Goal: Transaction & Acquisition: Purchase product/service

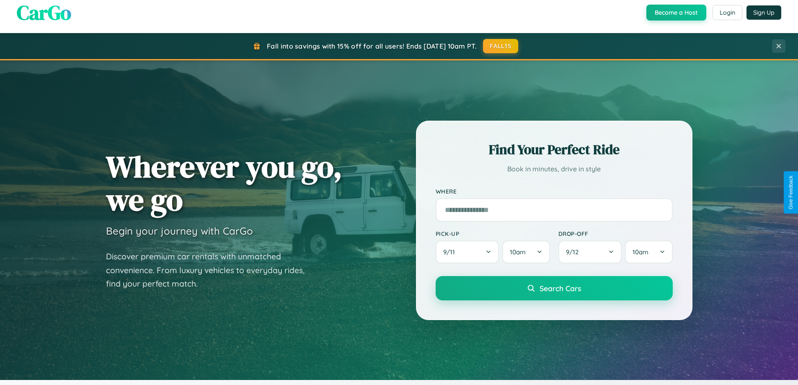
scroll to position [576, 0]
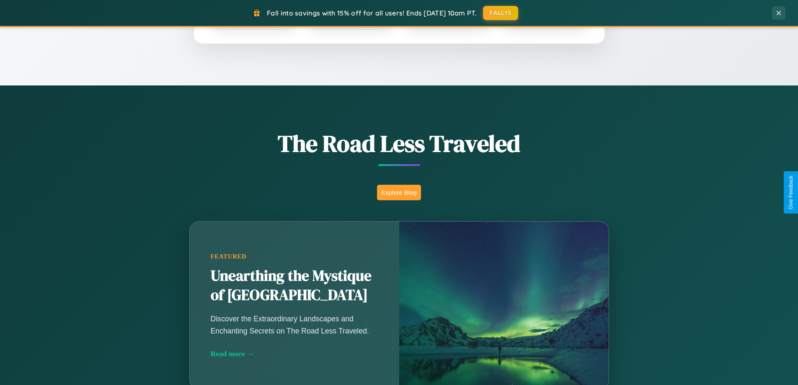
click at [399, 192] on button "Explore Blog" at bounding box center [399, 192] width 44 height 15
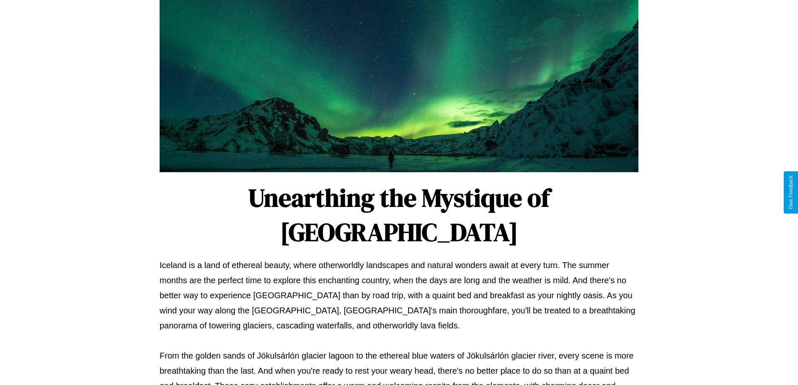
scroll to position [271, 0]
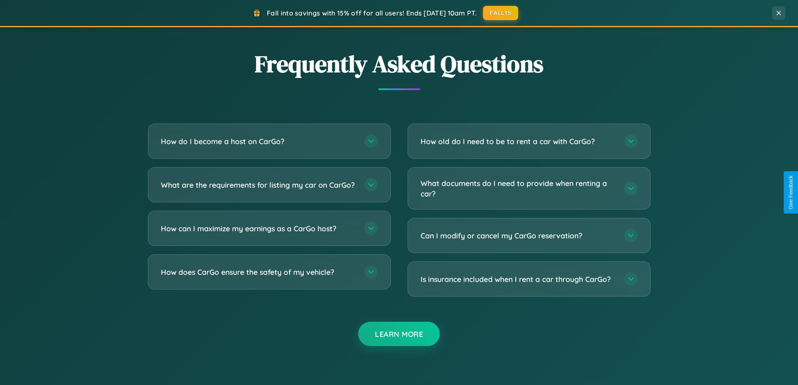
scroll to position [1612, 0]
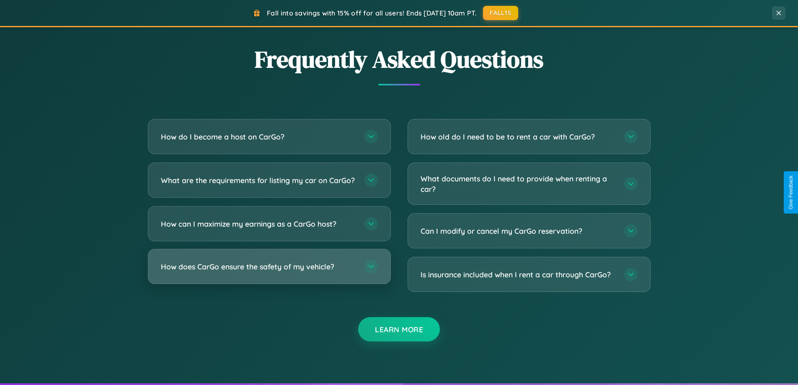
click at [269, 272] on h3 "How does CarGo ensure the safety of my vehicle?" at bounding box center [258, 266] width 195 height 10
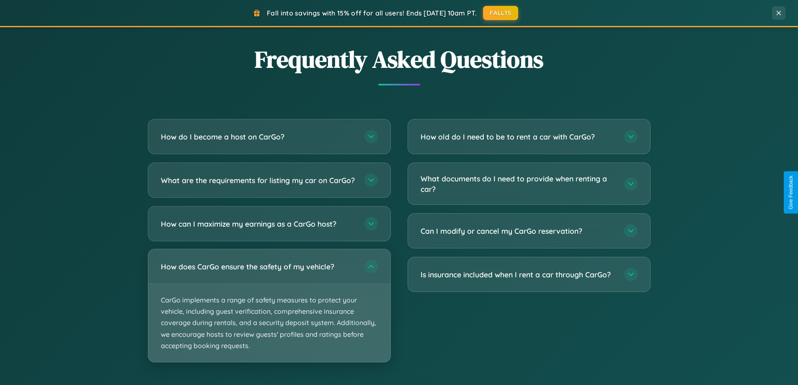
click at [269, 312] on p "CarGo implements a range of safety measures to protect your vehicle, including …" at bounding box center [269, 323] width 242 height 78
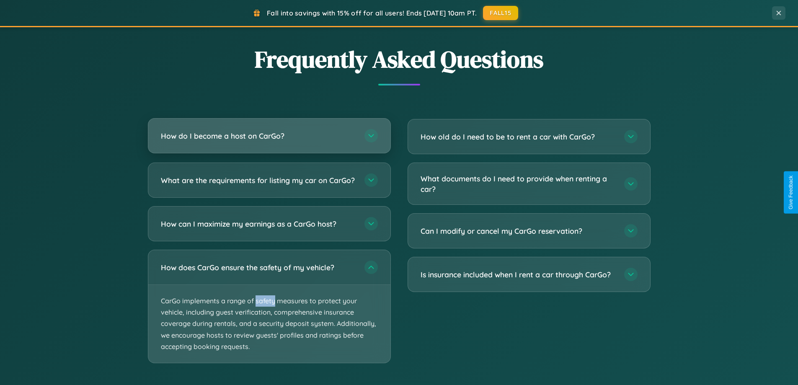
click at [269, 137] on h3 "How do I become a host on CarGo?" at bounding box center [258, 136] width 195 height 10
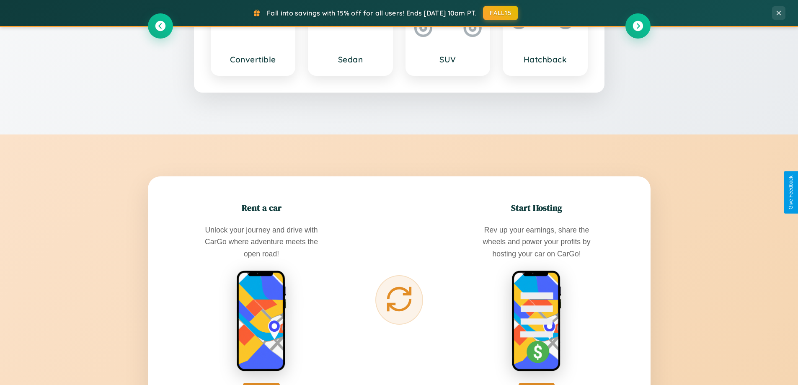
scroll to position [981, 0]
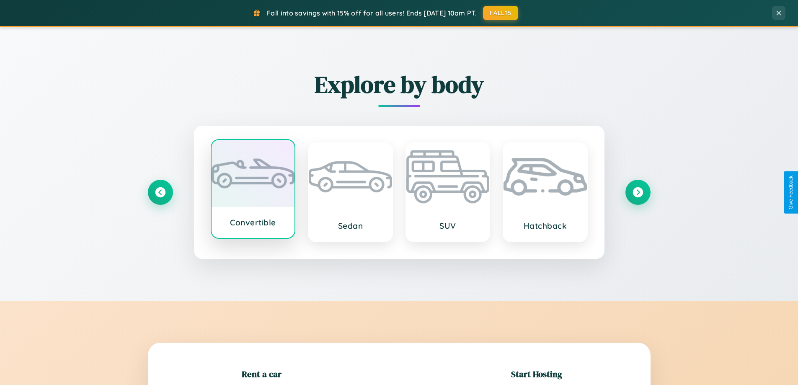
click at [253, 191] on div at bounding box center [253, 173] width 83 height 67
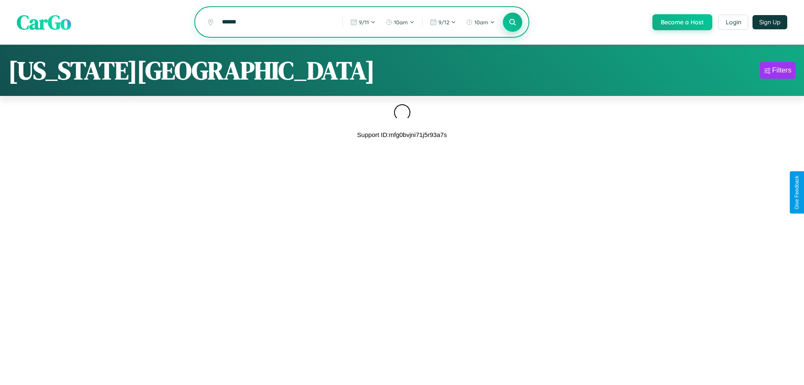
click at [512, 23] on icon at bounding box center [512, 22] width 8 height 8
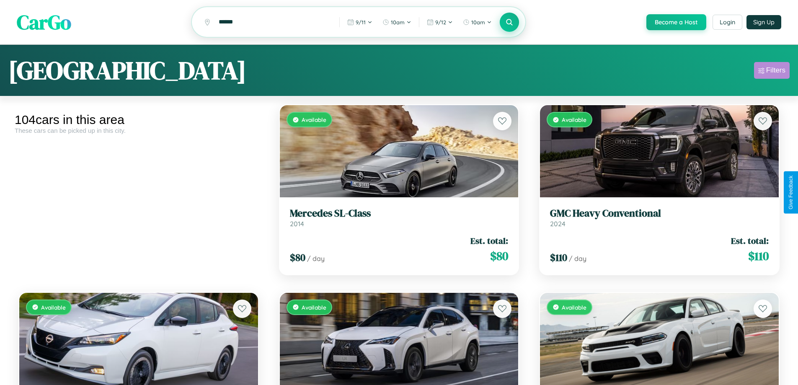
click at [771, 72] on div "Filters" at bounding box center [775, 70] width 19 height 8
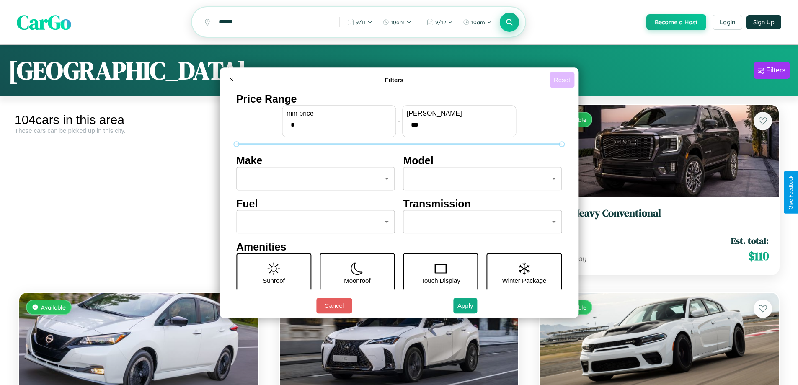
click at [563, 80] on button "Reset" at bounding box center [561, 79] width 25 height 15
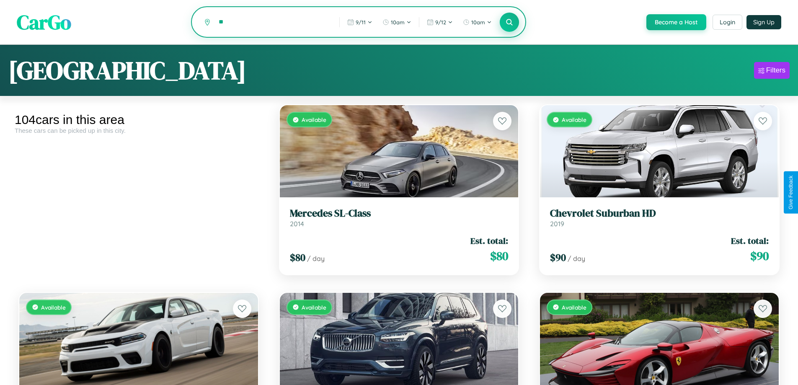
type input "*"
type input "*********"
click at [509, 23] on icon at bounding box center [510, 22] width 8 height 8
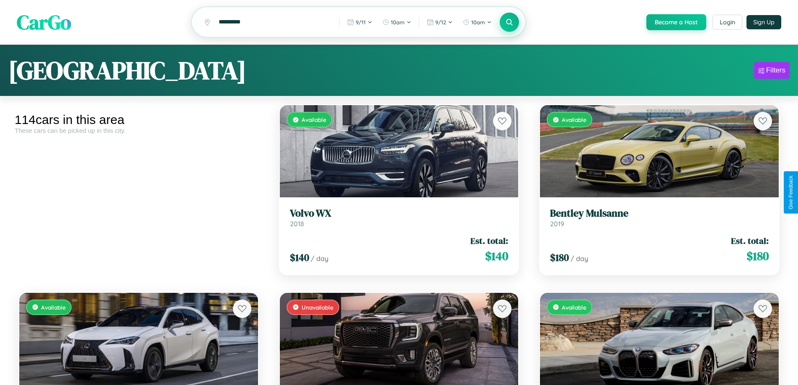
scroll to position [5369, 0]
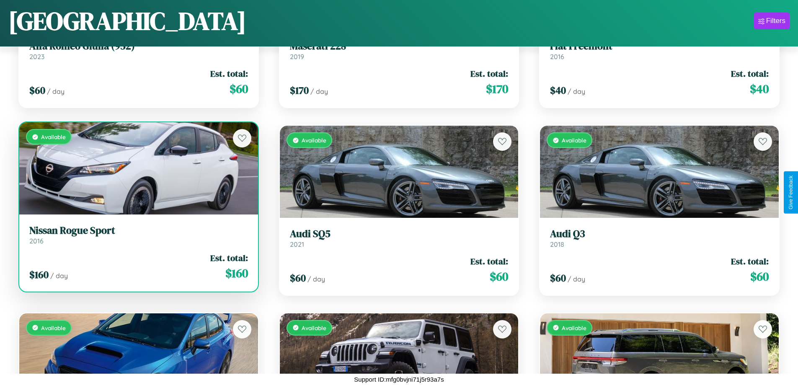
click at [137, 238] on link "Nissan Rogue Sport 2016" at bounding box center [138, 234] width 219 height 21
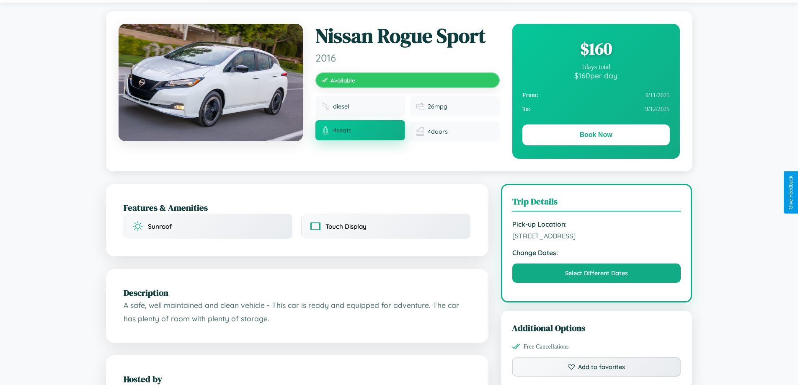
scroll to position [86, 0]
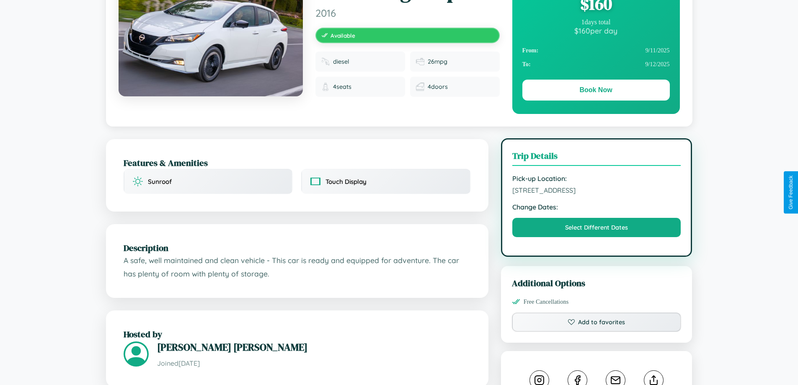
click at [596, 192] on span "[STREET_ADDRESS]" at bounding box center [596, 190] width 169 height 8
click at [596, 191] on span "[STREET_ADDRESS]" at bounding box center [596, 190] width 169 height 8
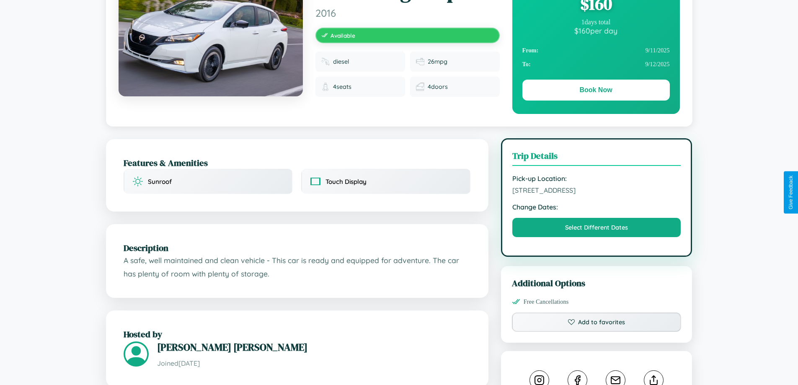
click at [596, 191] on span "[STREET_ADDRESS]" at bounding box center [596, 190] width 169 height 8
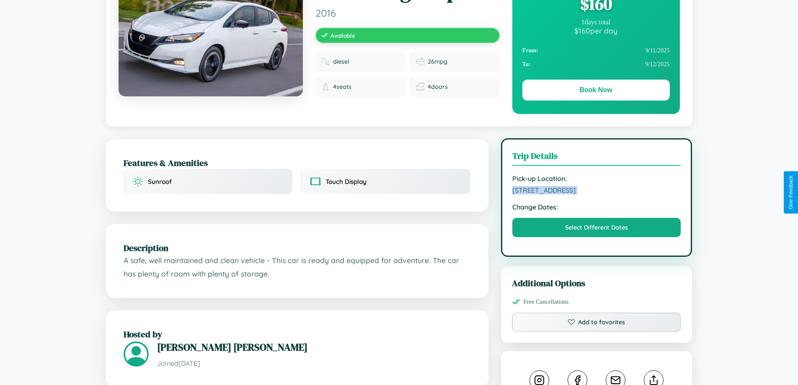
click at [596, 191] on span "[STREET_ADDRESS]" at bounding box center [596, 190] width 169 height 8
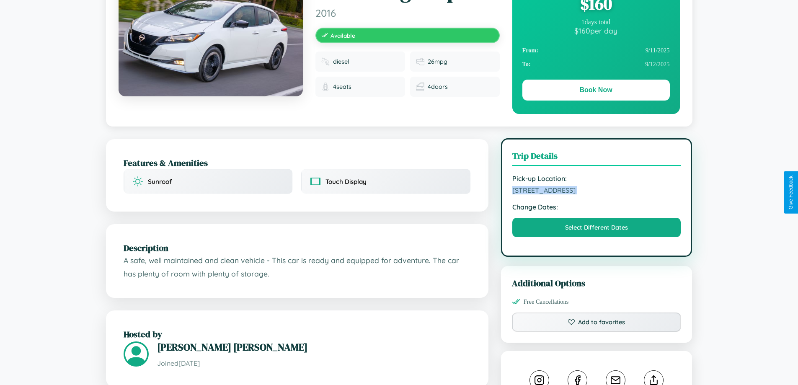
click at [596, 191] on span "[STREET_ADDRESS]" at bounding box center [596, 190] width 169 height 8
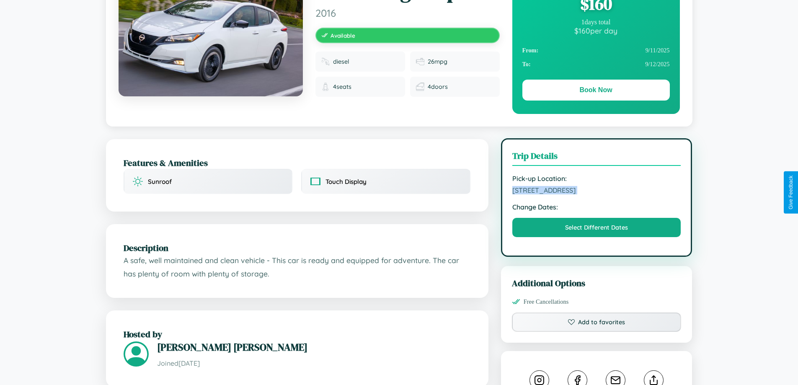
click at [596, 191] on span "[STREET_ADDRESS]" at bounding box center [596, 190] width 169 height 8
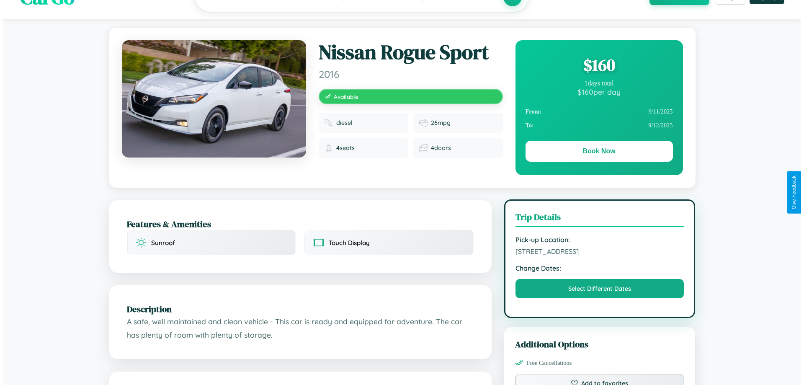
scroll to position [0, 0]
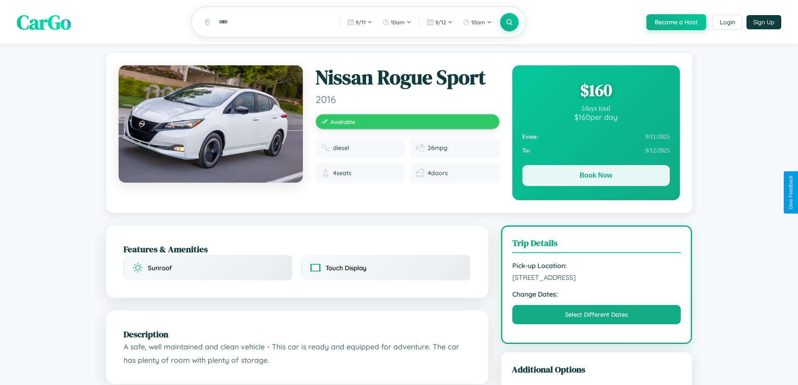
click at [596, 177] on button "Book Now" at bounding box center [595, 175] width 147 height 21
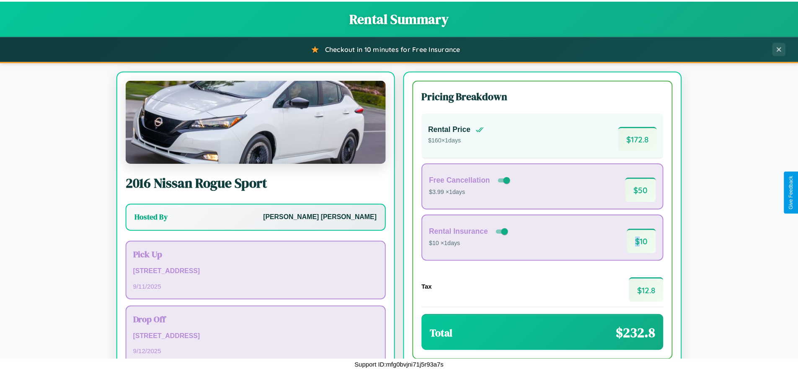
scroll to position [57, 0]
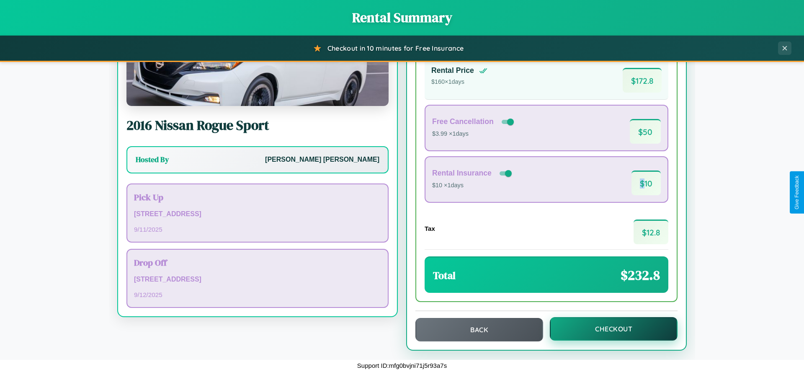
click at [608, 329] on button "Checkout" at bounding box center [614, 328] width 128 height 23
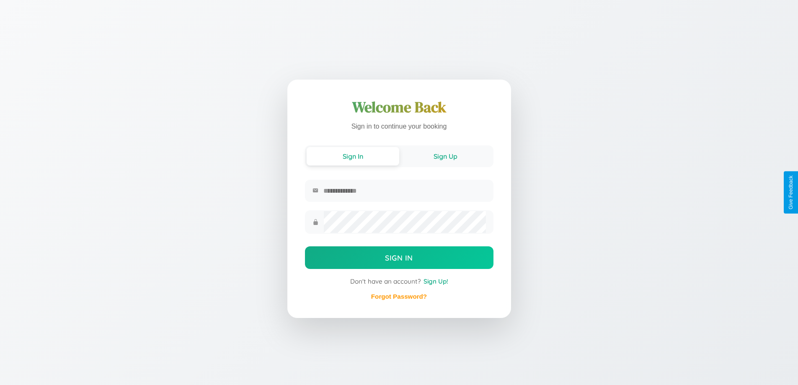
click at [445, 155] on button "Sign Up" at bounding box center [445, 156] width 93 height 18
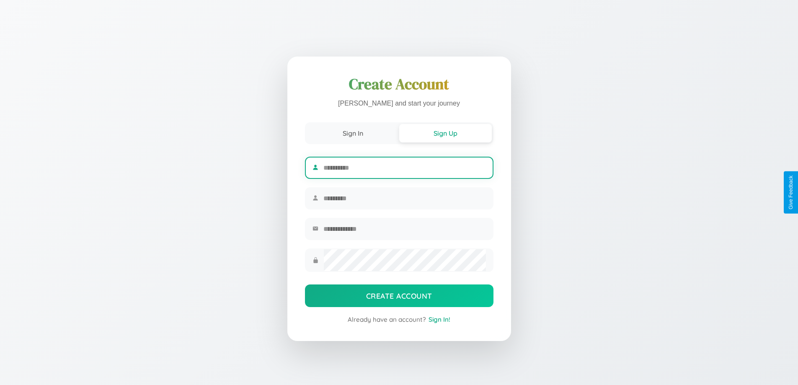
click at [404, 166] on input "text" at bounding box center [404, 167] width 162 height 21
type input "****"
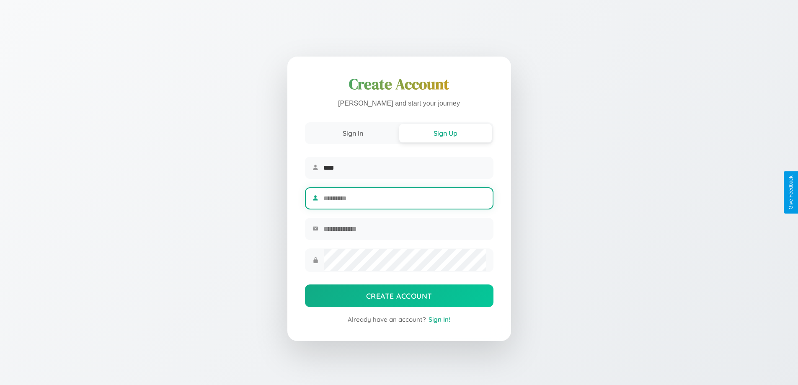
click at [404, 198] on input "text" at bounding box center [404, 198] width 162 height 21
type input "******"
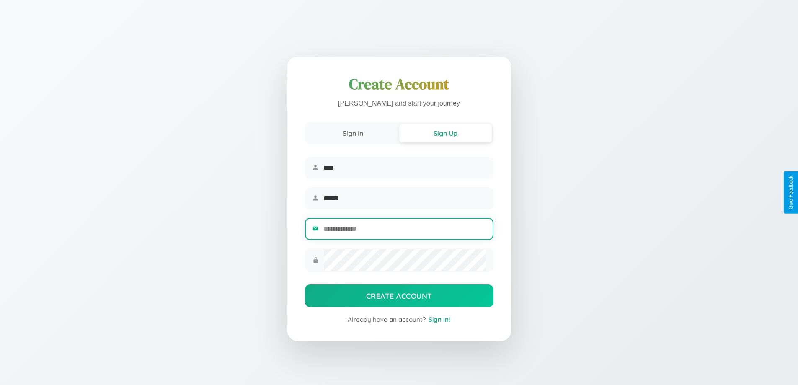
click at [404, 230] on input "email" at bounding box center [404, 229] width 162 height 21
type input "**********"
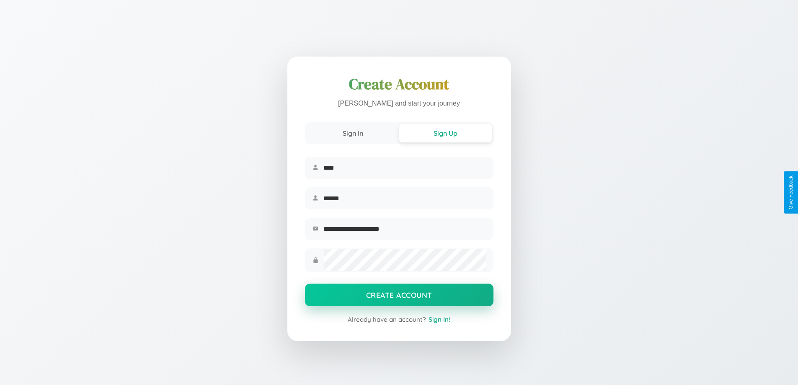
click at [399, 297] on button "Create Account" at bounding box center [399, 295] width 188 height 23
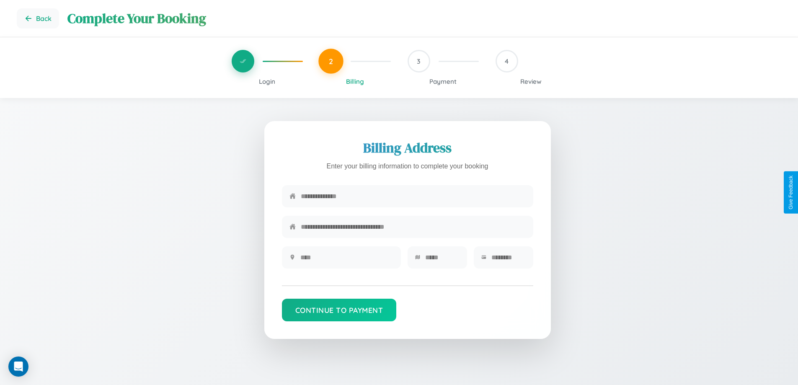
click at [413, 196] on input "text" at bounding box center [413, 196] width 225 height 21
type input "**********"
click at [346, 260] on input "text" at bounding box center [346, 257] width 93 height 21
type input "********"
click at [442, 260] on input "text" at bounding box center [442, 257] width 34 height 21
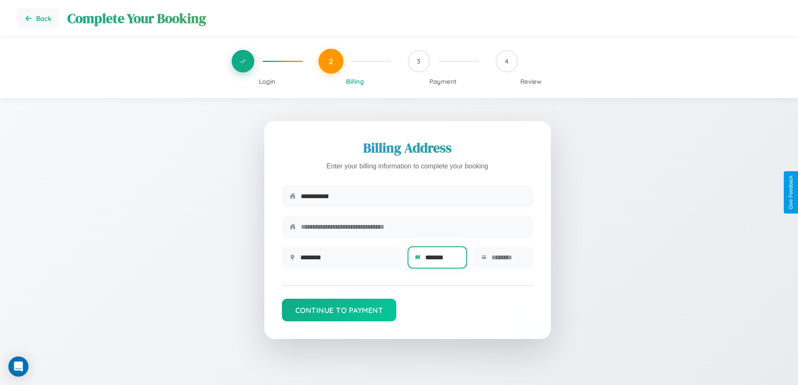
type input "********"
